Goal: Information Seeking & Learning: Learn about a topic

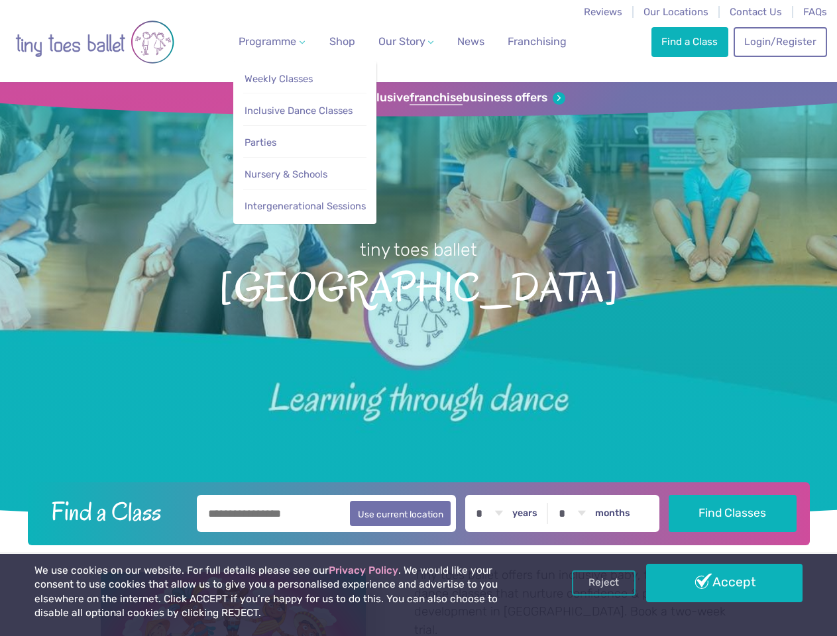
click at [269, 41] on span "Programme" at bounding box center [267, 41] width 58 height 13
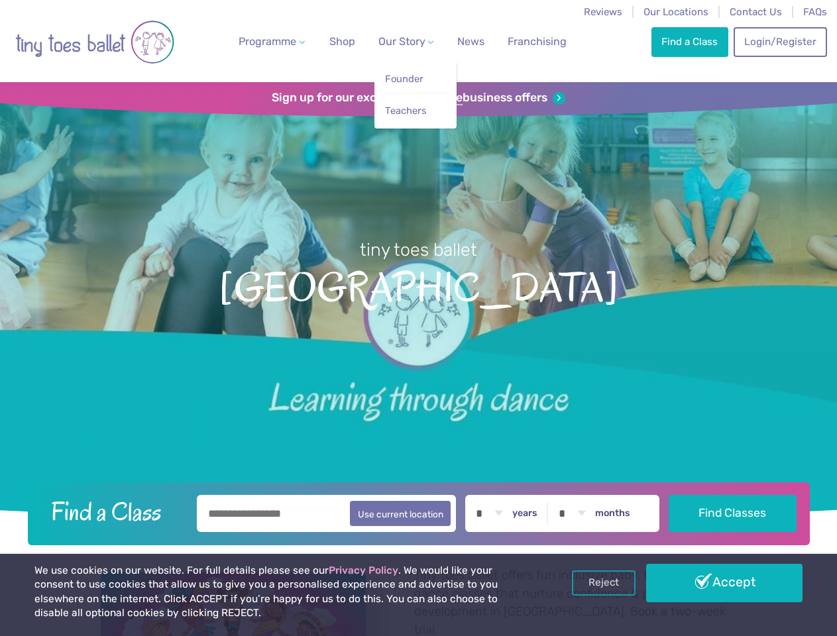
click at [394, 41] on span "Our Story" at bounding box center [401, 41] width 47 height 13
click at [418, 98] on strong "franchise" at bounding box center [435, 98] width 53 height 15
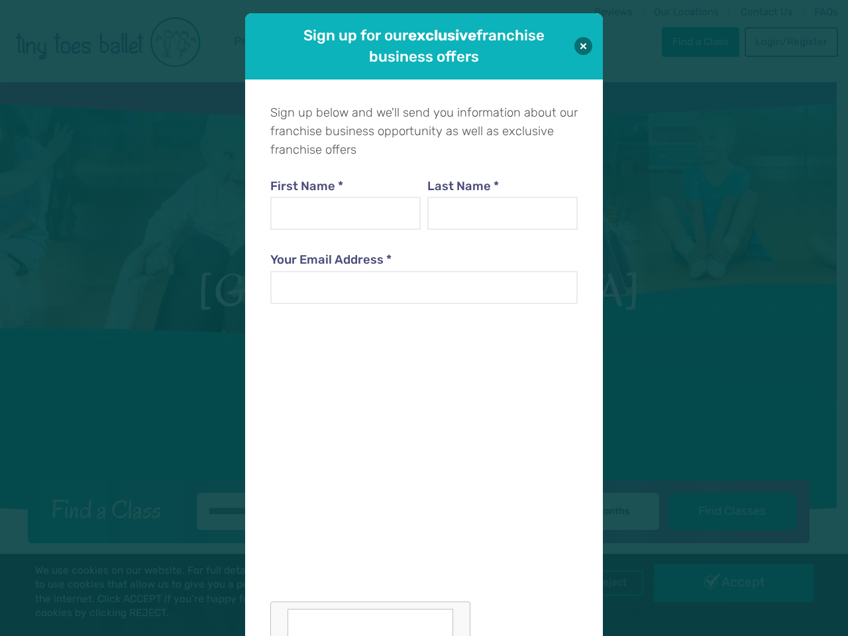
click at [603, 583] on div "Sign up for our exclusive franchise business offers Sign up below and we'll sen…" at bounding box center [424, 318] width 848 height 636
click at [724, 583] on div "Sign up for our exclusive franchise business offers Sign up below and we'll sen…" at bounding box center [424, 318] width 848 height 636
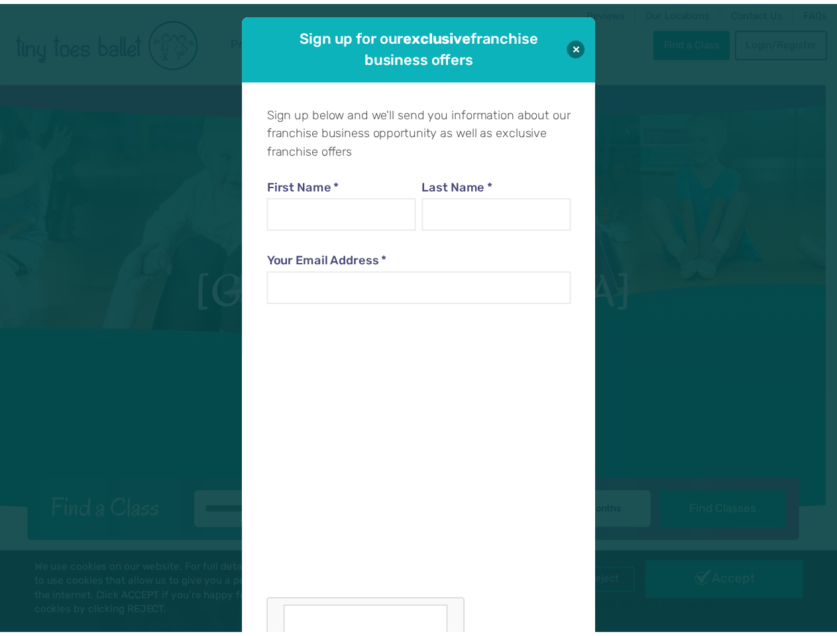
scroll to position [13, 0]
